Goal: Task Accomplishment & Management: Manage account settings

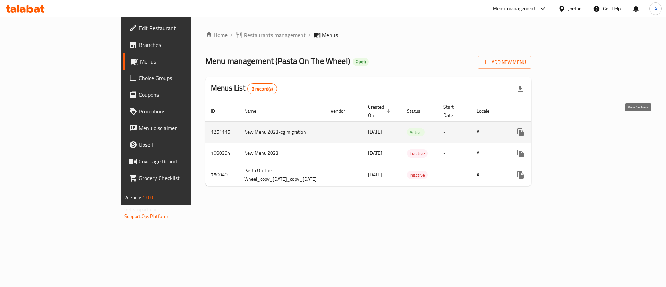
click at [574, 128] on icon "enhanced table" at bounding box center [570, 132] width 8 height 8
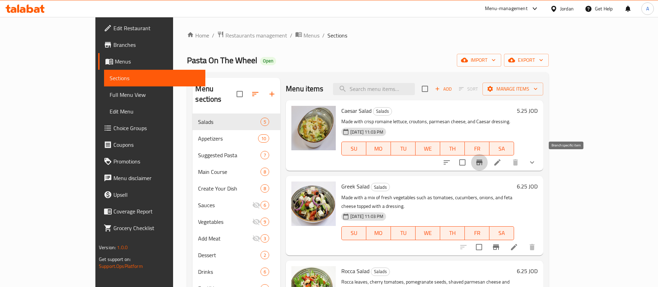
click at [483, 163] on icon "Branch-specific-item" at bounding box center [479, 162] width 8 height 8
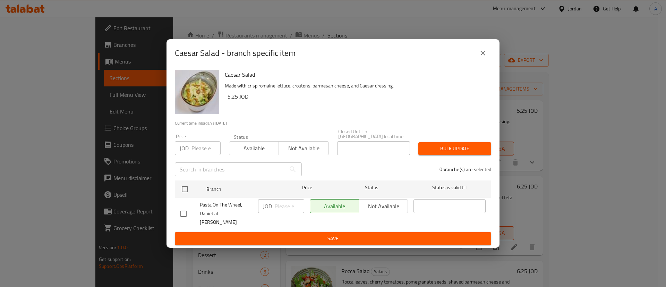
click at [493, 63] on div "Caesar Salad - branch specific item" at bounding box center [332, 53] width 333 height 28
click at [486, 57] on icon "close" at bounding box center [482, 53] width 8 height 8
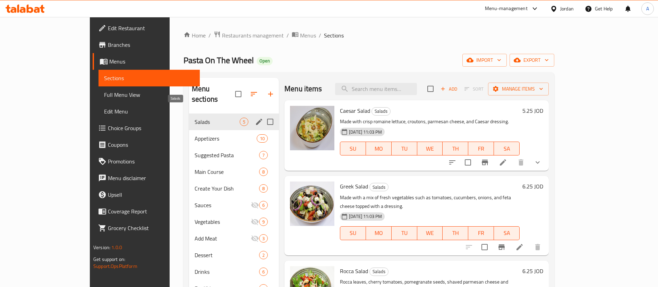
click at [194, 134] on span "Appetizers" at bounding box center [225, 138] width 62 height 8
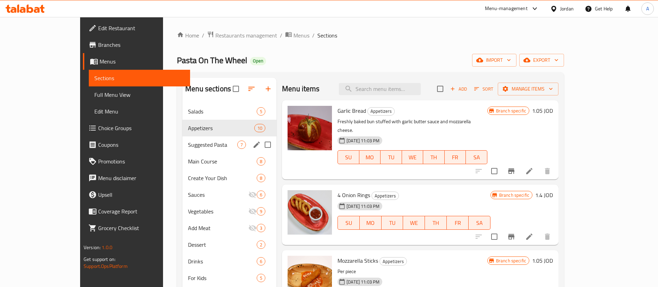
click at [182, 140] on div "Suggested Pasta 7" at bounding box center [229, 144] width 94 height 17
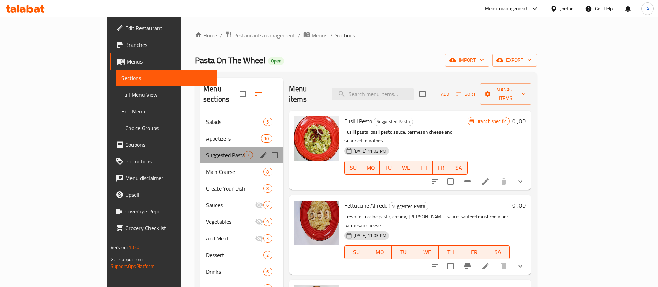
click at [200, 151] on div "Suggested Pasta 7" at bounding box center [241, 155] width 83 height 17
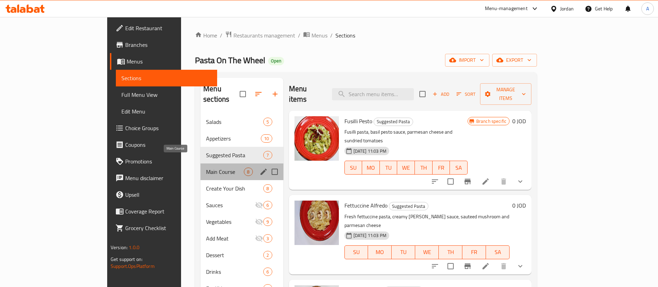
click at [206, 167] on span "Main Course" at bounding box center [225, 171] width 38 height 8
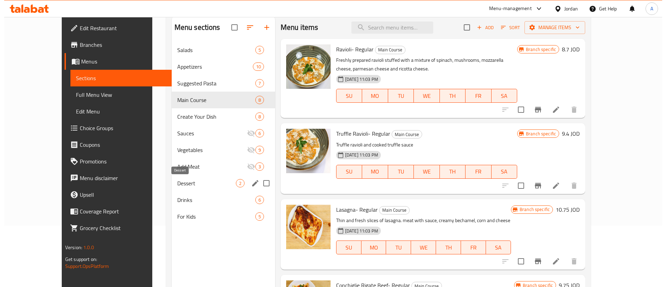
scroll to position [45, 0]
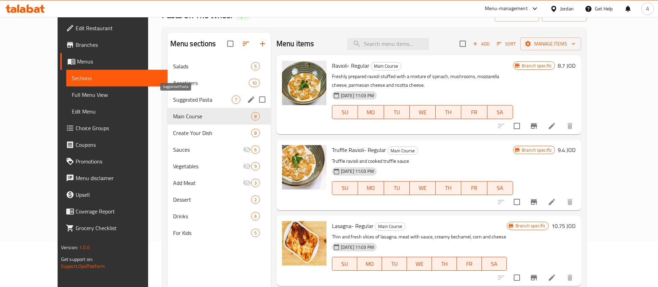
click at [195, 95] on span "Suggested Pasta" at bounding box center [202, 99] width 59 height 8
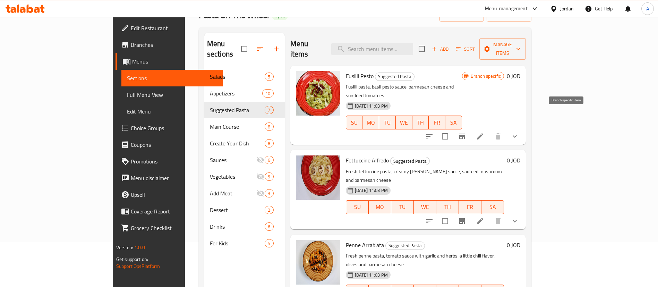
click at [466, 132] on icon "Branch-specific-item" at bounding box center [462, 136] width 8 height 8
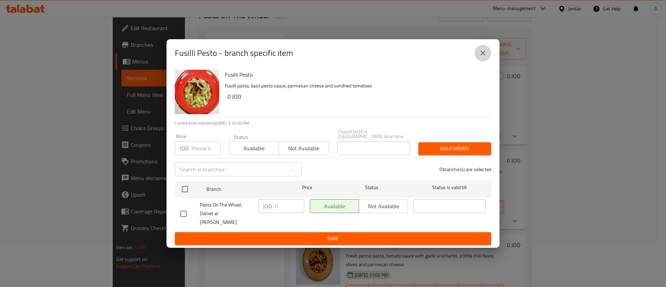
click at [480, 57] on icon "close" at bounding box center [482, 53] width 8 height 8
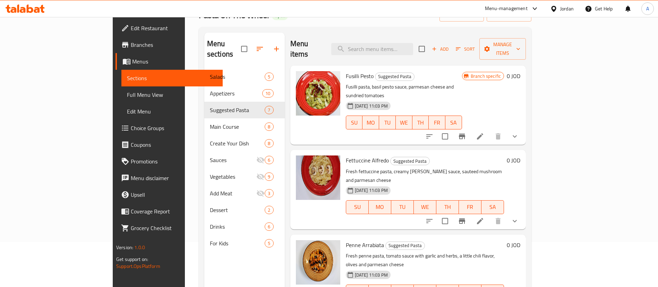
click at [470, 213] on button "Branch-specific-item" at bounding box center [461, 221] width 17 height 17
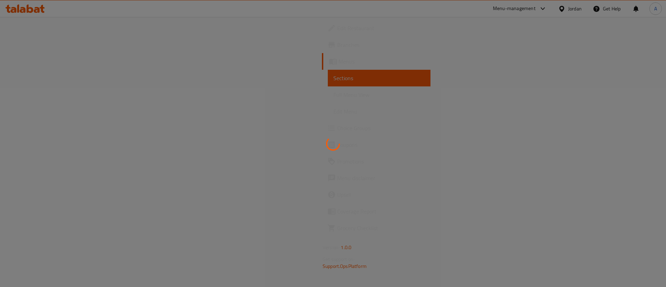
click at [443, 162] on div at bounding box center [333, 143] width 666 height 287
click at [442, 162] on div at bounding box center [333, 143] width 666 height 287
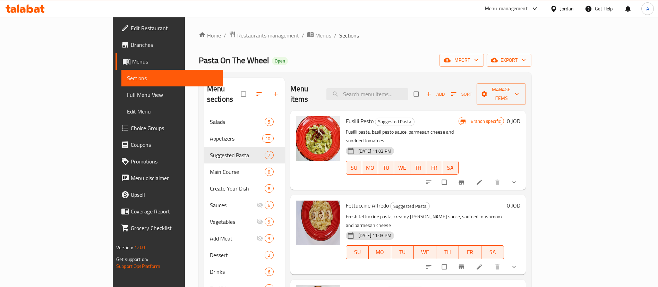
click at [466, 263] on span "Branch-specific-item" at bounding box center [462, 266] width 8 height 7
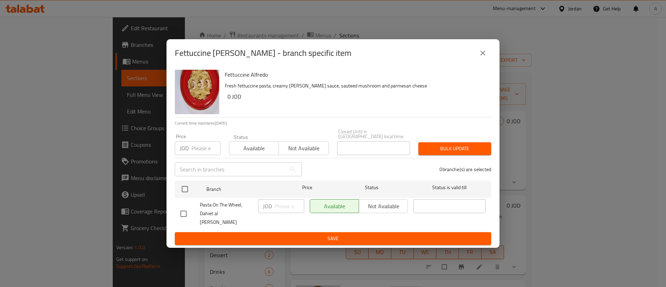
click at [478, 59] on button "close" at bounding box center [482, 53] width 17 height 17
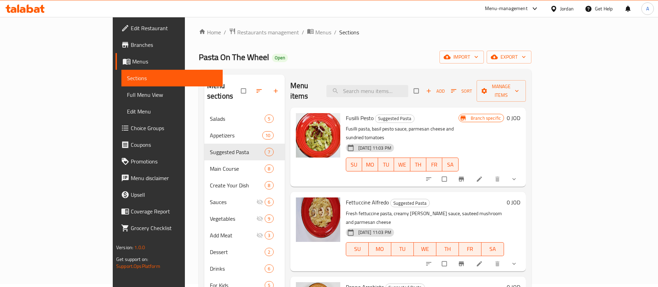
scroll to position [97, 0]
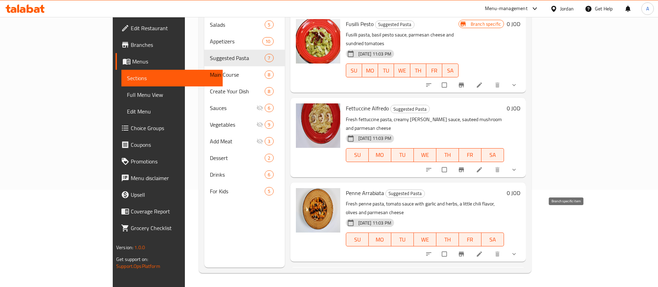
click at [465, 250] on icon "Branch-specific-item" at bounding box center [461, 253] width 7 height 7
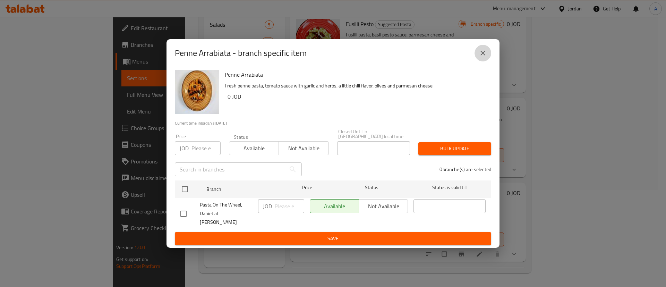
click at [480, 57] on icon "close" at bounding box center [482, 53] width 8 height 8
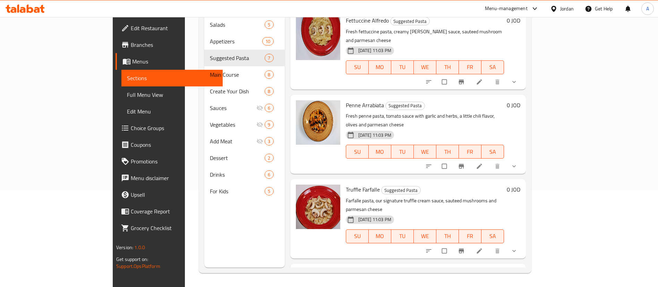
scroll to position [104, 0]
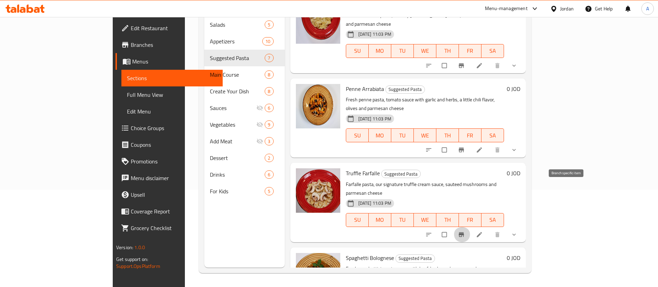
click at [465, 231] on icon "Branch-specific-item" at bounding box center [461, 234] width 7 height 7
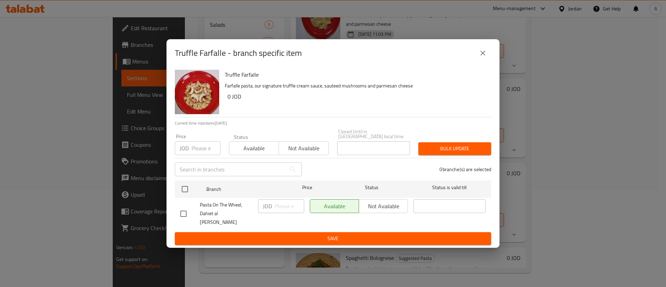
drag, startPoint x: 482, startPoint y: 64, endPoint x: 494, endPoint y: 79, distance: 18.5
click at [482, 61] on button "close" at bounding box center [482, 53] width 17 height 17
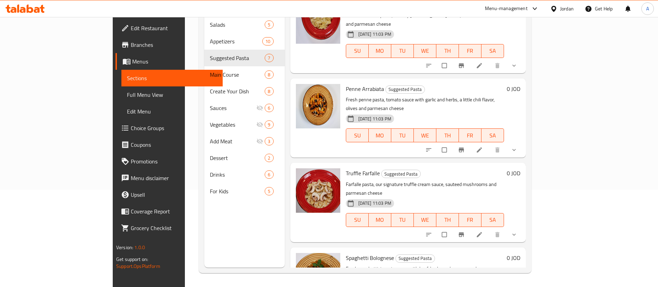
scroll to position [156, 0]
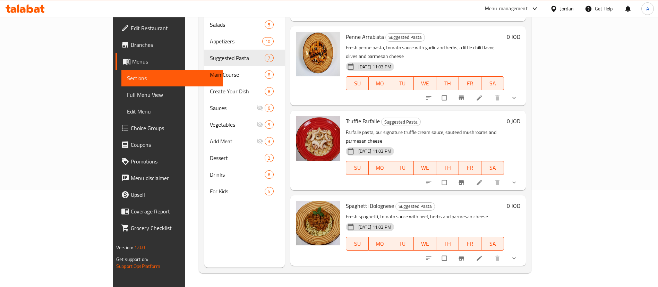
click at [464, 255] on icon "Branch-specific-item" at bounding box center [461, 257] width 5 height 5
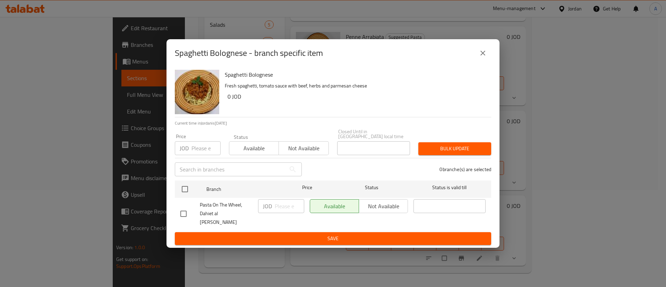
click at [487, 61] on button "close" at bounding box center [482, 53] width 17 height 17
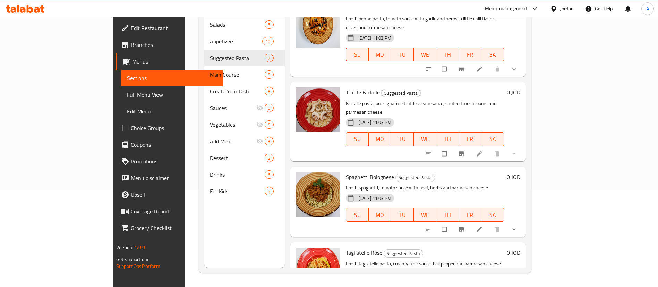
scroll to position [208, 0]
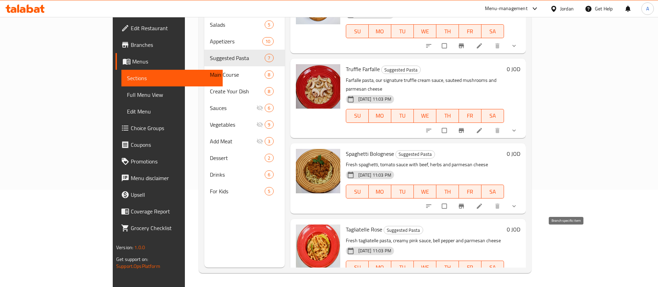
click at [470, 274] on button "Branch-specific-item" at bounding box center [461, 281] width 17 height 15
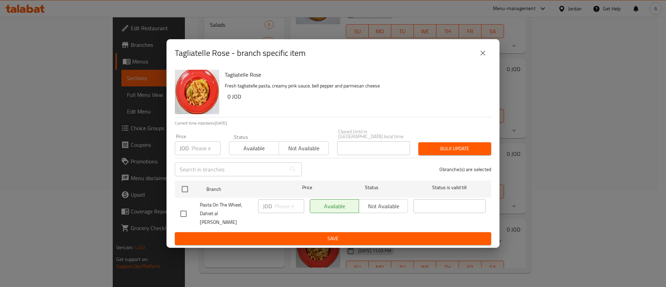
click at [483, 57] on icon "close" at bounding box center [482, 53] width 8 height 8
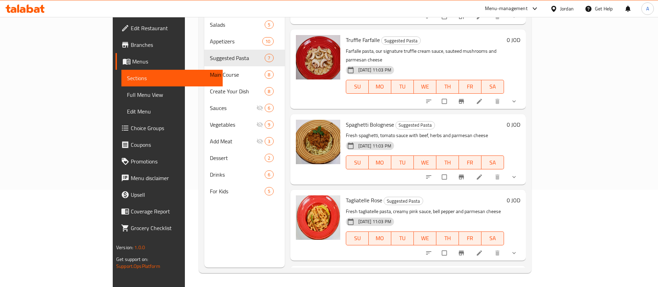
scroll to position [261, 0]
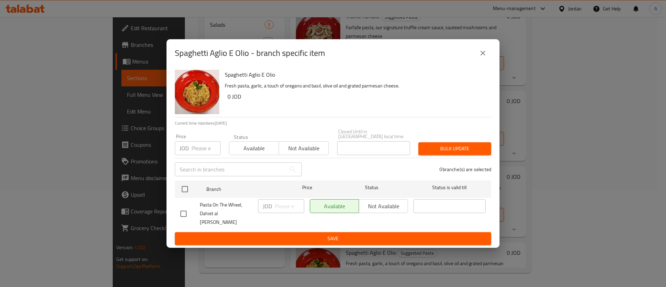
click at [475, 58] on button "close" at bounding box center [482, 53] width 17 height 17
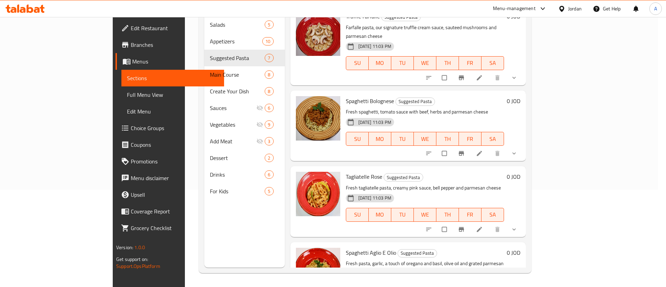
drag, startPoint x: 480, startPoint y: 57, endPoint x: 480, endPoint y: 66, distance: 8.7
click at [480, 57] on icon "close" at bounding box center [482, 53] width 8 height 8
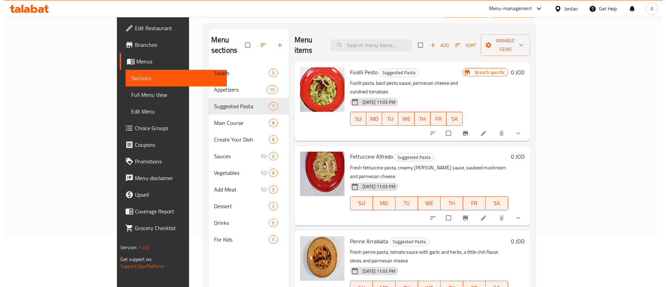
scroll to position [0, 0]
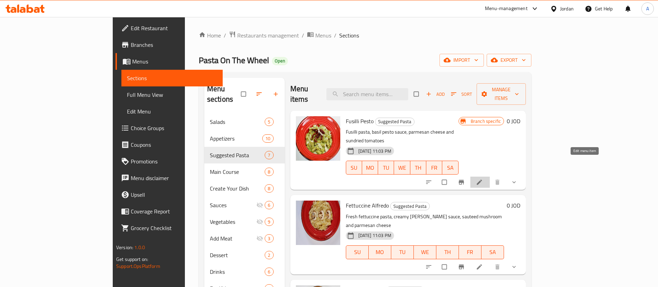
click at [483, 179] on icon at bounding box center [479, 182] width 7 height 7
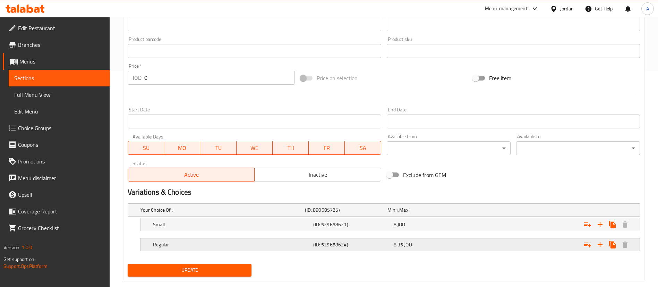
scroll to position [229, 0]
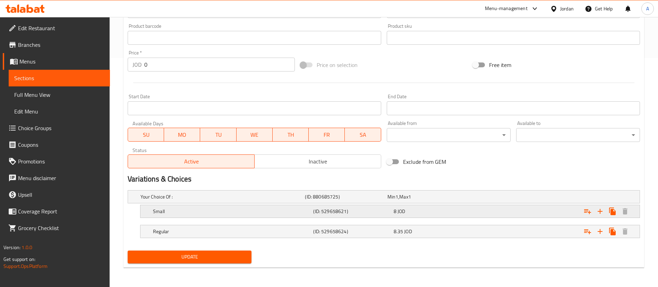
click at [497, 206] on div "Expand" at bounding box center [552, 210] width 160 height 15
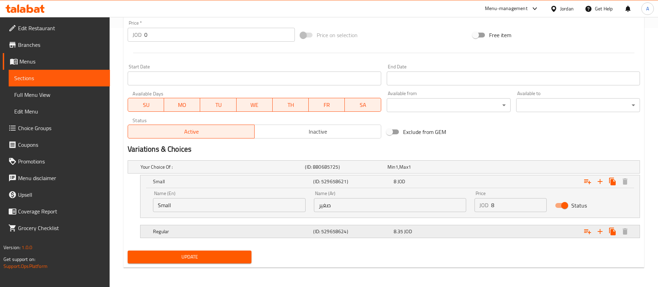
click at [454, 232] on div "8.35 JOD" at bounding box center [431, 231] width 77 height 7
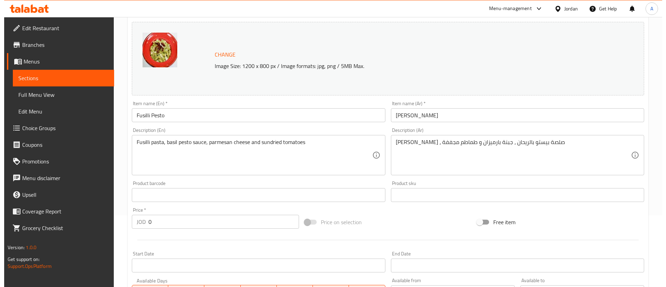
scroll to position [0, 0]
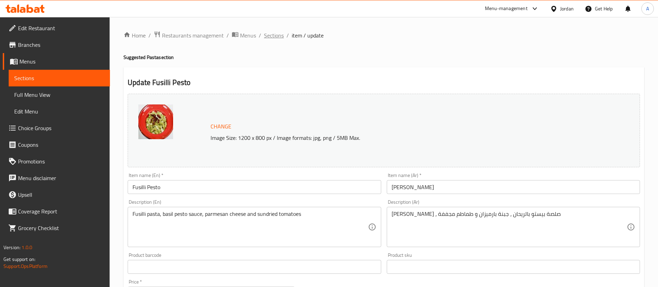
click at [273, 32] on span "Sections" at bounding box center [274, 35] width 20 height 8
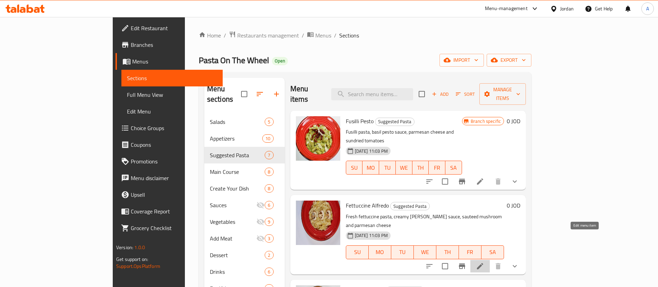
click at [484, 262] on icon at bounding box center [480, 266] width 8 height 8
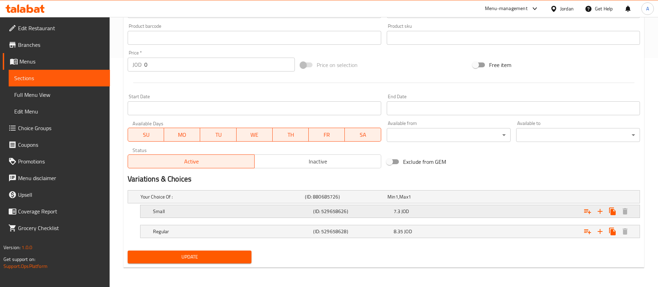
click at [534, 209] on div "Expand" at bounding box center [552, 210] width 160 height 15
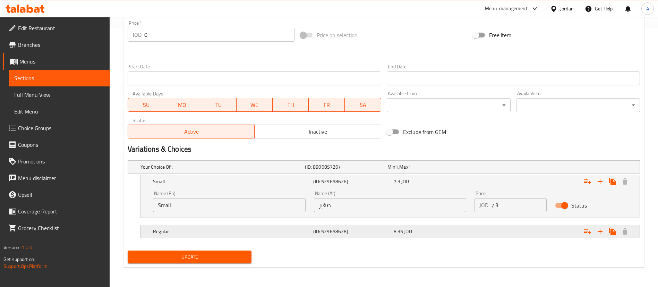
drag, startPoint x: 532, startPoint y: 229, endPoint x: 540, endPoint y: 228, distance: 8.0
click at [532, 228] on div "Expand" at bounding box center [552, 231] width 160 height 15
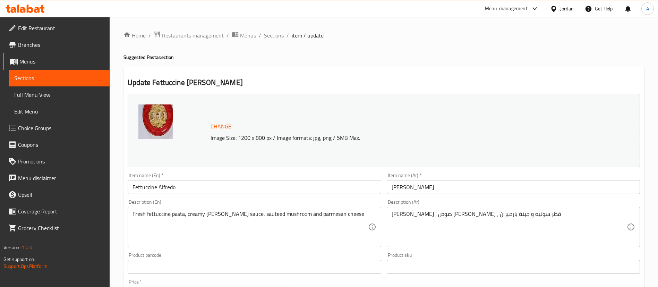
click at [276, 38] on span "Sections" at bounding box center [274, 35] width 20 height 8
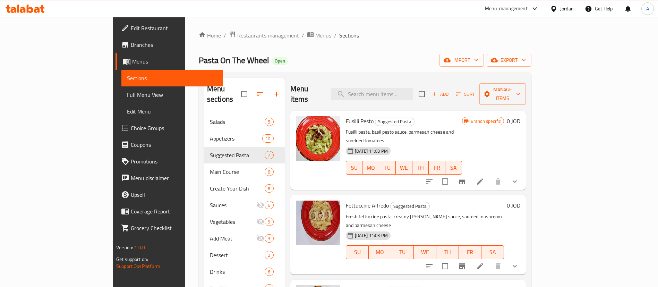
scroll to position [156, 0]
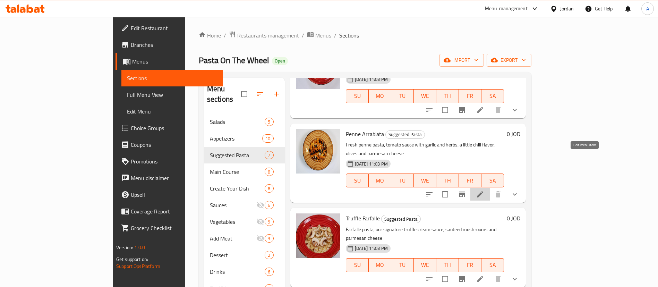
click at [484, 190] on icon at bounding box center [480, 194] width 8 height 8
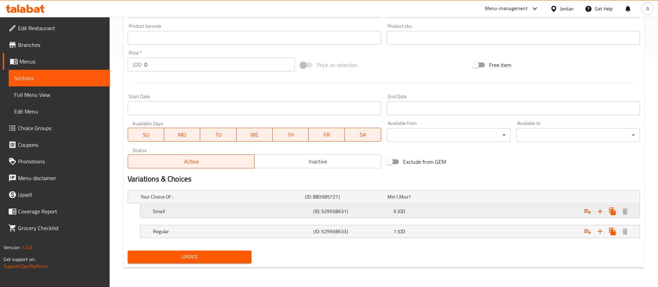
click at [506, 212] on div "Expand" at bounding box center [552, 210] width 160 height 15
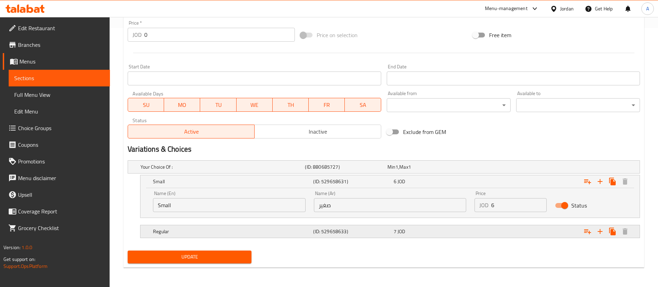
click at [499, 227] on div "Expand" at bounding box center [552, 231] width 160 height 15
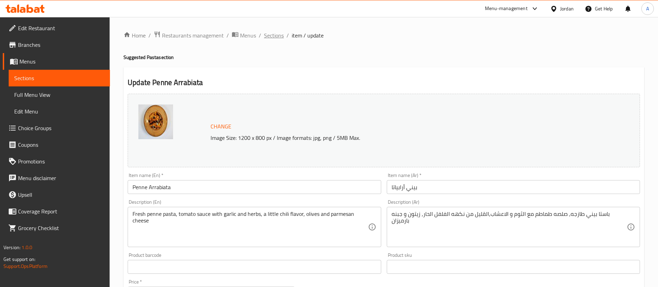
click at [280, 35] on span "Sections" at bounding box center [274, 35] width 20 height 8
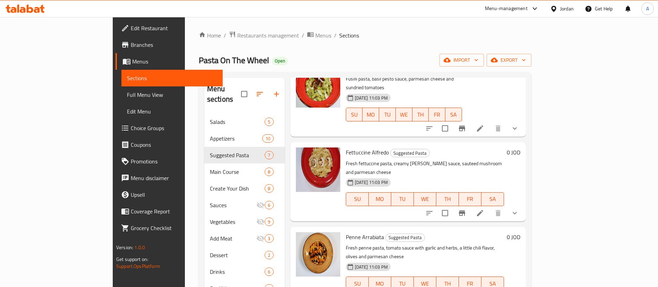
scroll to position [208, 0]
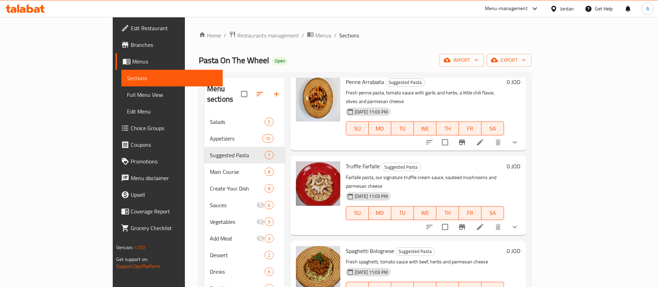
click at [519, 223] on icon "show more" at bounding box center [514, 227] width 8 height 8
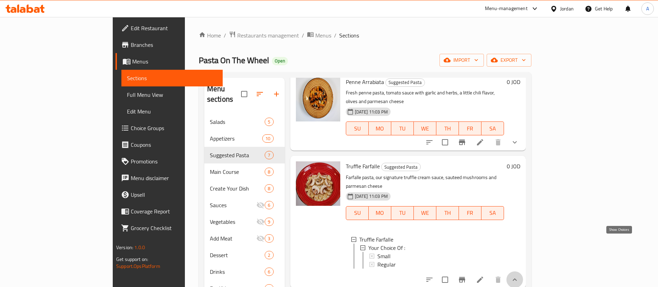
drag, startPoint x: 620, startPoint y: 242, endPoint x: 610, endPoint y: 240, distance: 10.3
click at [519, 275] on icon "show more" at bounding box center [514, 279] width 8 height 8
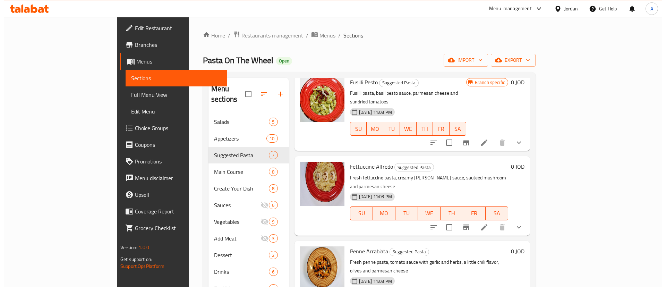
scroll to position [0, 0]
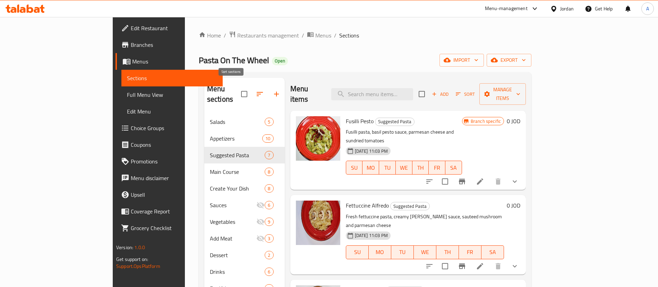
click at [251, 86] on button "button" at bounding box center [259, 94] width 17 height 17
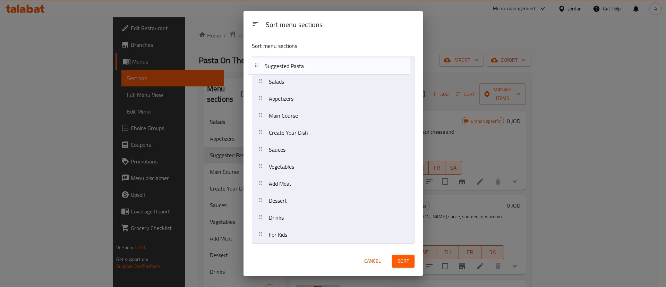
drag, startPoint x: 317, startPoint y: 91, endPoint x: 313, endPoint y: 64, distance: 27.1
click at [313, 64] on nav "Salads Appetizers Suggested Pasta Main Course Create Your Dish Sauces Vegetable…" at bounding box center [333, 150] width 163 height 188
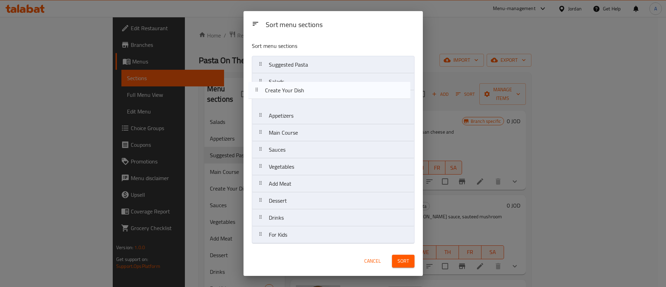
drag, startPoint x: 321, startPoint y: 139, endPoint x: 319, endPoint y: 93, distance: 46.2
click at [319, 93] on nav "Suggested Pasta Salads Appetizers Main Course Create Your Dish Sauces Vegetable…" at bounding box center [333, 150] width 163 height 188
drag, startPoint x: 301, startPoint y: 122, endPoint x: 304, endPoint y: 95, distance: 26.9
click at [304, 95] on nav "Suggested Pasta Create Your Dish Salads Appetizers Main Course Sauces Vegetable…" at bounding box center [333, 150] width 163 height 188
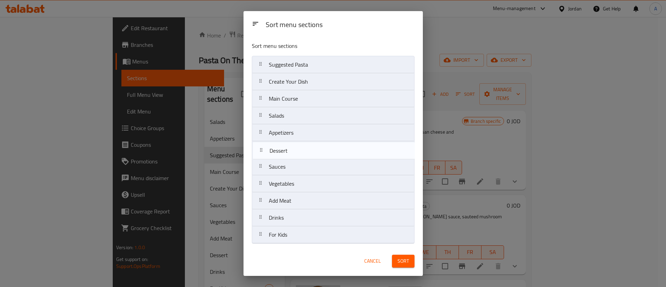
drag, startPoint x: 309, startPoint y: 202, endPoint x: 310, endPoint y: 150, distance: 52.3
click at [310, 150] on nav "Suggested Pasta Create Your Dish Main Course Salads Appetizers Sauces Vegetable…" at bounding box center [333, 150] width 163 height 188
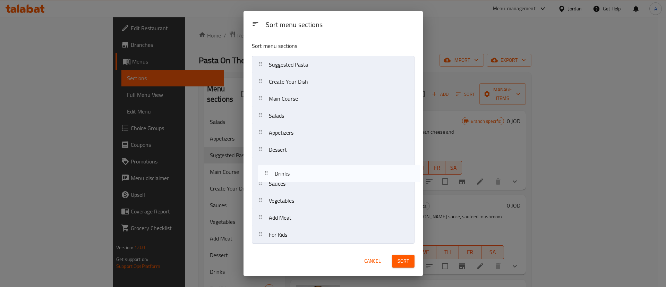
drag, startPoint x: 303, startPoint y: 224, endPoint x: 309, endPoint y: 175, distance: 48.9
click at [309, 175] on nav "Suggested Pasta Create Your Dish Main Course Salads Appetizers Dessert Sauces V…" at bounding box center [333, 150] width 163 height 188
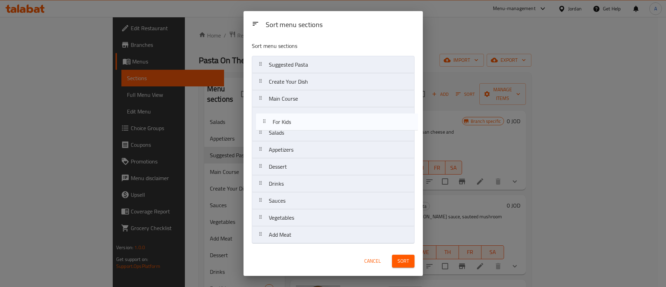
drag, startPoint x: 303, startPoint y: 234, endPoint x: 306, endPoint y: 122, distance: 112.7
click at [306, 122] on nav "Suggested Pasta Create Your Dish Main Course Salads Appetizers Dessert Drinks S…" at bounding box center [333, 150] width 163 height 188
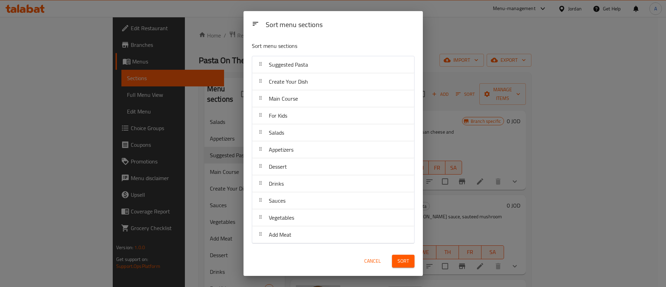
click at [411, 259] on button "Sort" at bounding box center [403, 260] width 23 height 13
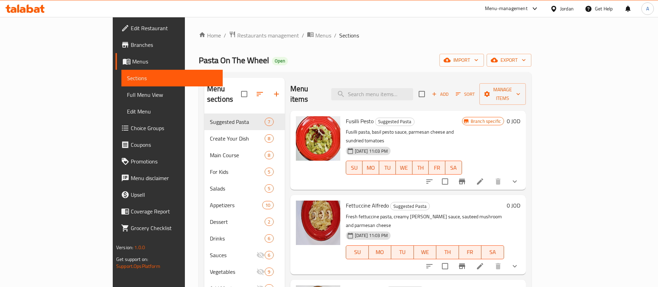
click at [384, 39] on div "Home / Restaurants management / Menus / Sections Pasta On The Wheel Open import…" at bounding box center [365, 200] width 332 height 339
click at [237, 37] on span "Restaurants management" at bounding box center [268, 35] width 62 height 8
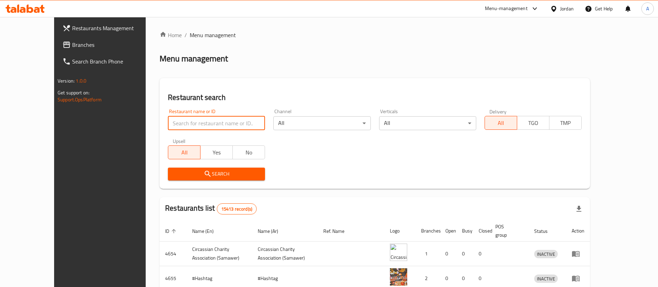
click at [168, 128] on input "search" at bounding box center [216, 123] width 97 height 14
type input "س"
click button "Search" at bounding box center [216, 173] width 97 height 13
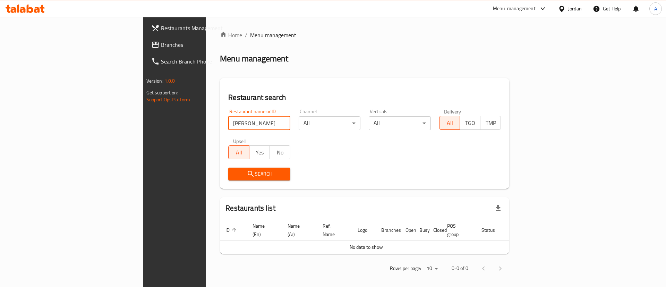
click at [228, 120] on input "[PERSON_NAME]" at bounding box center [259, 123] width 62 height 14
click button "Search" at bounding box center [259, 173] width 62 height 13
drag, startPoint x: 169, startPoint y: 136, endPoint x: 170, endPoint y: 131, distance: 5.4
click at [224, 133] on div "Restaurant name or ID she zaki Restaurant name or ID Channel All ​ Verticals Al…" at bounding box center [364, 145] width 281 height 80
click at [228, 124] on input "she zaki" at bounding box center [259, 123] width 62 height 14
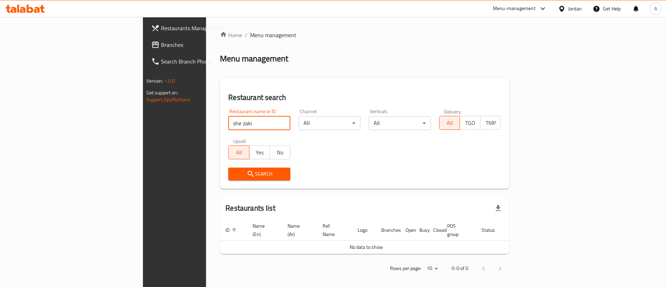
click at [228, 124] on input "she zaki" at bounding box center [259, 123] width 62 height 14
type input "[PERSON_NAME]"
click at [26, 2] on div at bounding box center [25, 9] width 50 height 14
click at [26, 5] on icon at bounding box center [25, 9] width 39 height 8
